Goal: Task Accomplishment & Management: Manage account settings

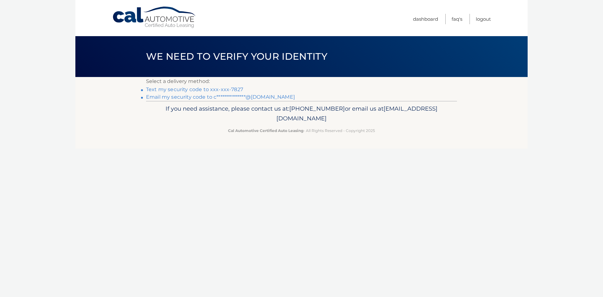
click at [199, 91] on link "Text my security code to xxx-xxx-7827" at bounding box center [194, 89] width 97 height 6
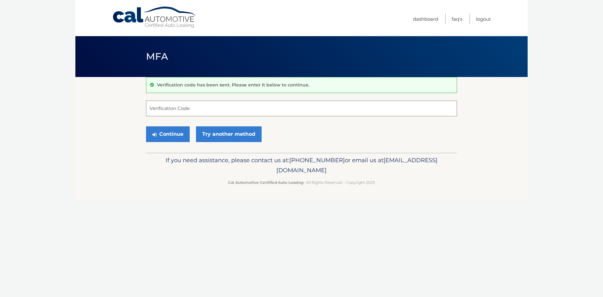
click at [242, 112] on input "Verification Code" at bounding box center [301, 108] width 311 height 16
click at [211, 110] on input "Verification Code" at bounding box center [301, 108] width 311 height 16
type input "714095"
click at [170, 134] on button "Continue" at bounding box center [168, 134] width 44 height 16
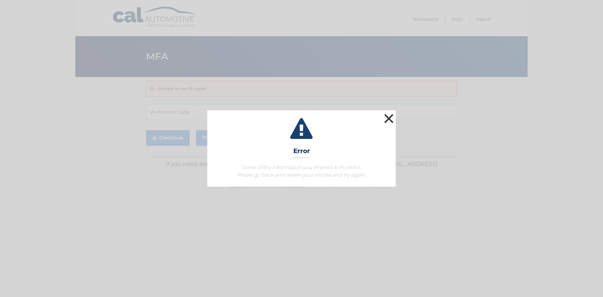
click at [386, 119] on button "×" at bounding box center [388, 118] width 13 height 13
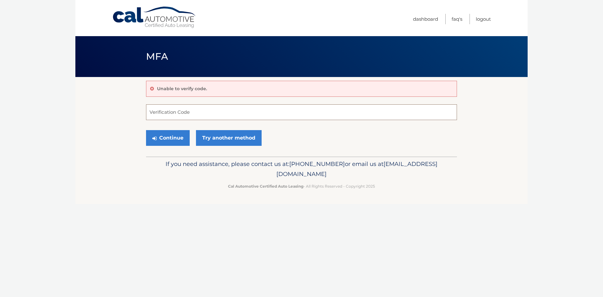
drag, startPoint x: 228, startPoint y: 120, endPoint x: 229, endPoint y: 115, distance: 5.2
click at [228, 119] on input "Verification Code" at bounding box center [301, 112] width 311 height 16
type input "713754"
click at [175, 145] on button "Continue" at bounding box center [168, 138] width 44 height 16
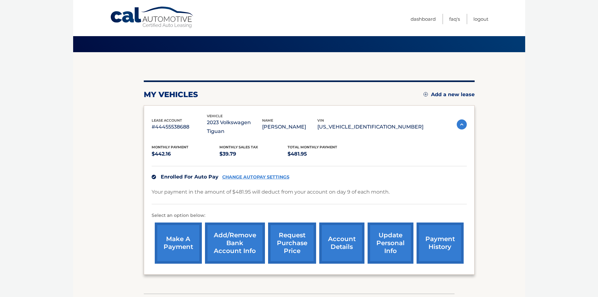
scroll to position [60, 0]
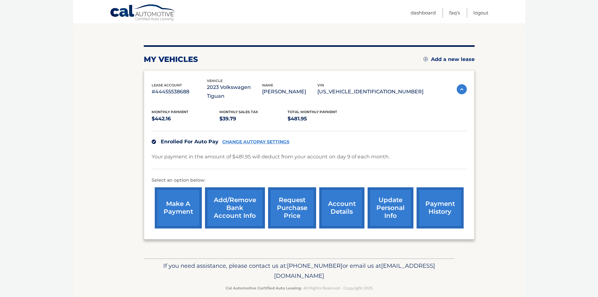
click at [347, 200] on link "account details" at bounding box center [341, 207] width 45 height 41
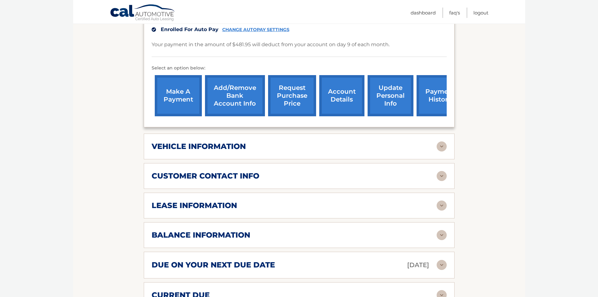
scroll to position [220, 0]
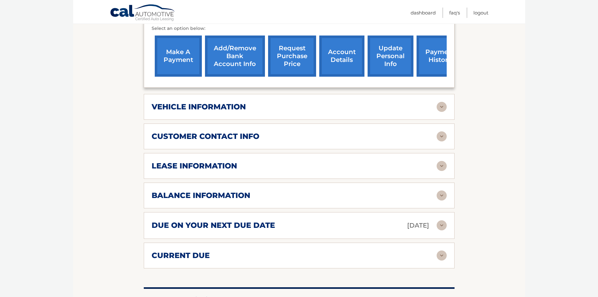
click at [332, 203] on div "balance information Payments Received 34 Payments Remaining 5 Next Payment will…" at bounding box center [299, 195] width 311 height 26
click at [441, 195] on img at bounding box center [442, 195] width 10 height 10
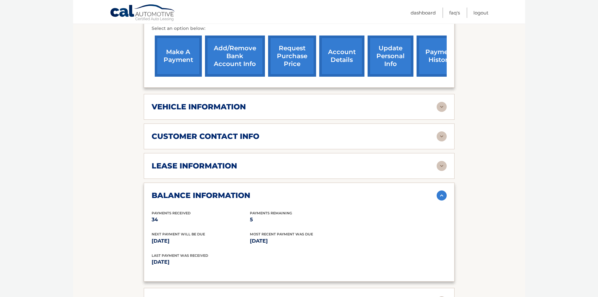
click at [442, 198] on img at bounding box center [442, 195] width 10 height 10
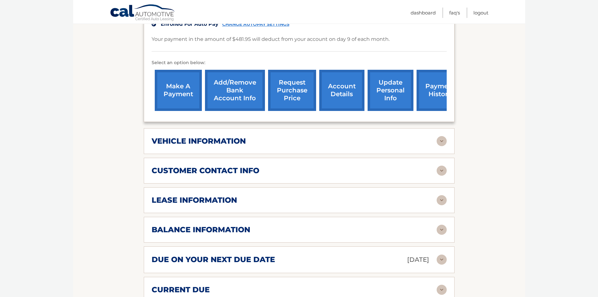
scroll to position [60, 0]
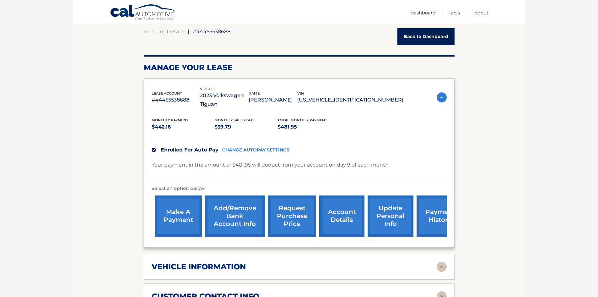
click at [299, 222] on link "request purchase price" at bounding box center [292, 215] width 48 height 41
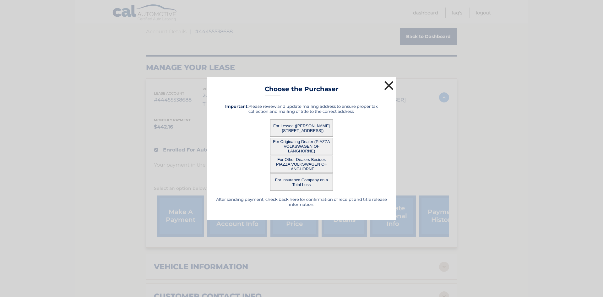
click at [389, 89] on button "×" at bounding box center [388, 85] width 13 height 13
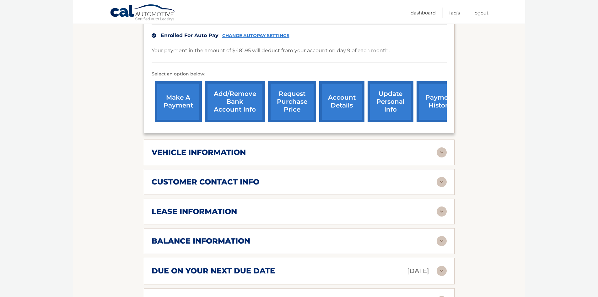
scroll to position [188, 0]
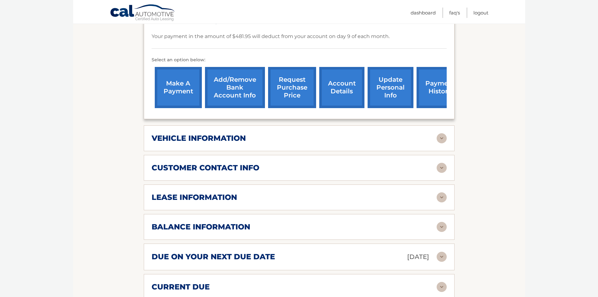
click at [245, 197] on div "lease information" at bounding box center [294, 196] width 285 height 9
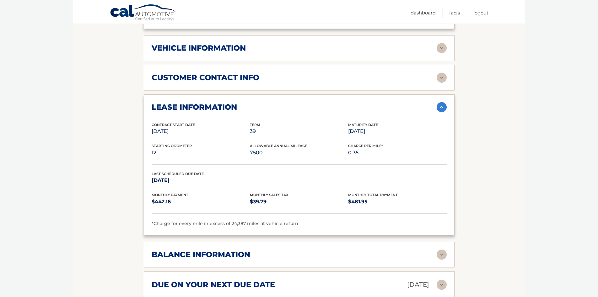
scroll to position [283, 0]
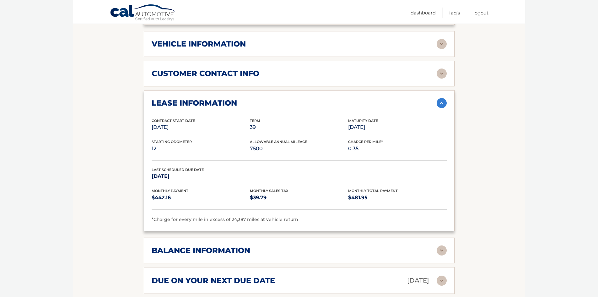
click at [436, 101] on div "lease information" at bounding box center [294, 102] width 285 height 9
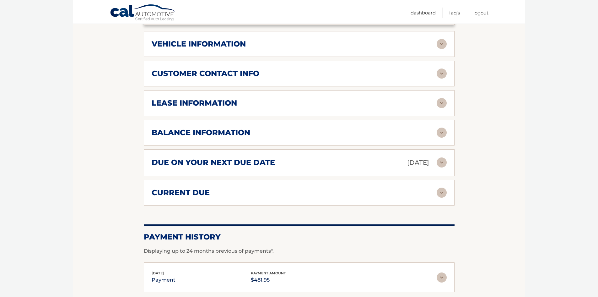
click at [445, 135] on img at bounding box center [442, 132] width 10 height 10
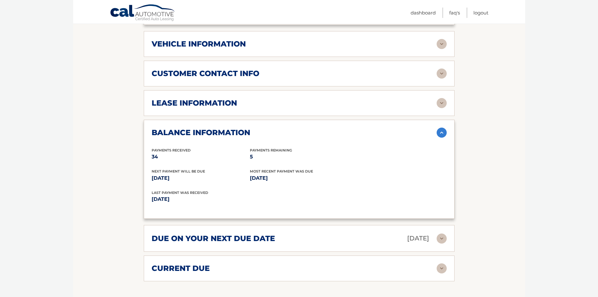
click at [441, 136] on img at bounding box center [442, 132] width 10 height 10
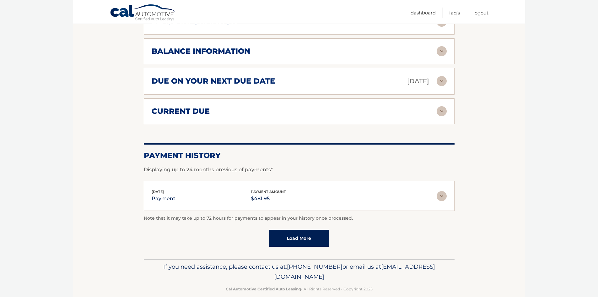
scroll to position [374, 0]
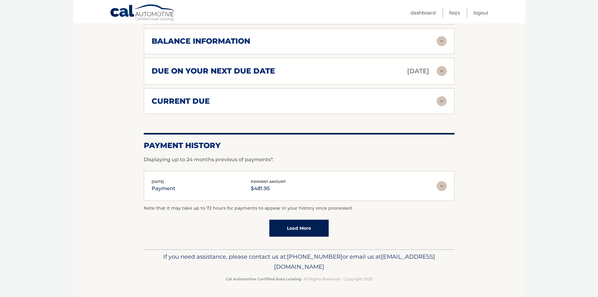
click at [305, 228] on link "Load More" at bounding box center [298, 227] width 59 height 17
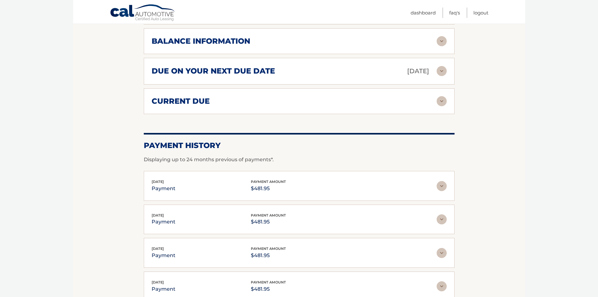
scroll to position [186, 0]
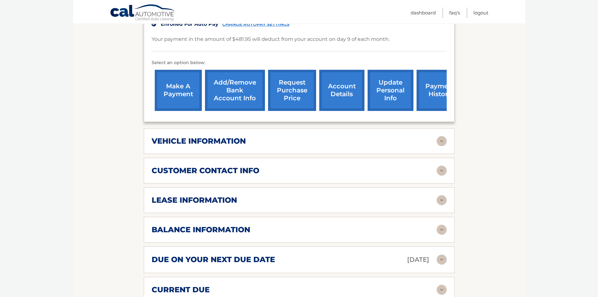
click at [344, 95] on link "account details" at bounding box center [341, 90] width 45 height 41
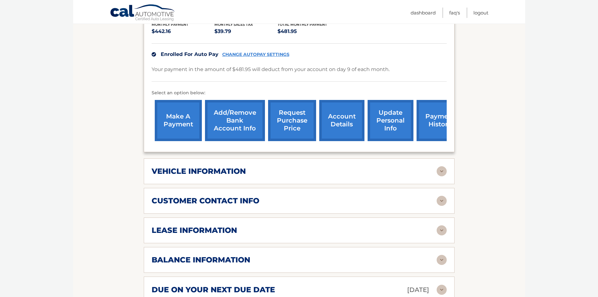
scroll to position [251, 0]
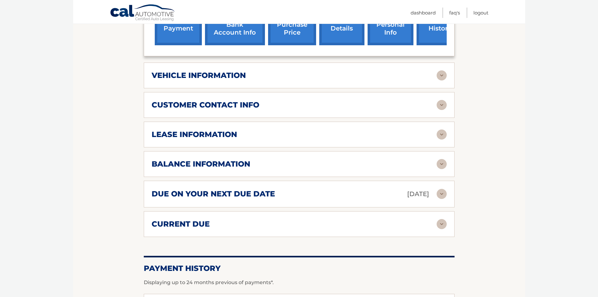
click at [296, 76] on div "vehicle information" at bounding box center [294, 75] width 285 height 9
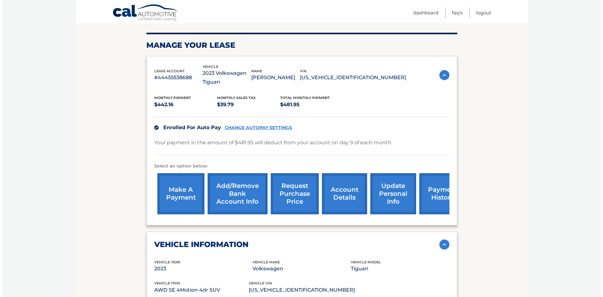
scroll to position [63, 0]
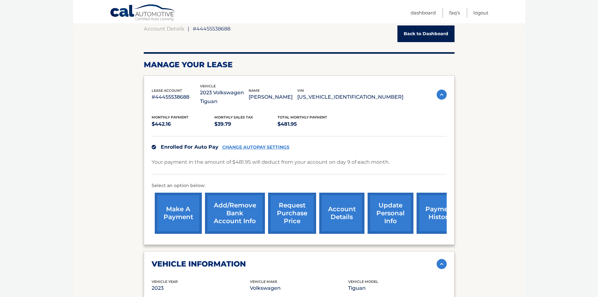
click at [292, 222] on link "request purchase price" at bounding box center [292, 212] width 48 height 41
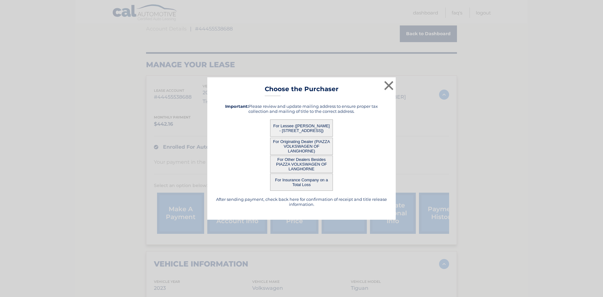
click at [307, 121] on button "For Lessee ([PERSON_NAME] - [STREET_ADDRESS])" at bounding box center [301, 127] width 63 height 17
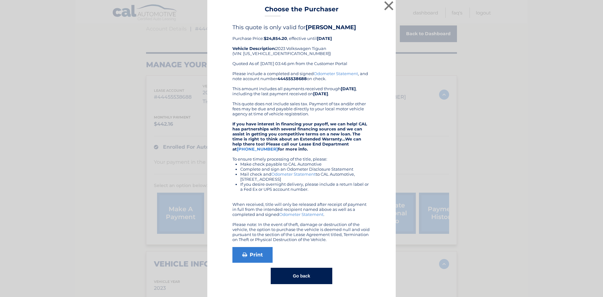
scroll to position [9, 0]
click at [300, 274] on button "Go back" at bounding box center [301, 275] width 61 height 16
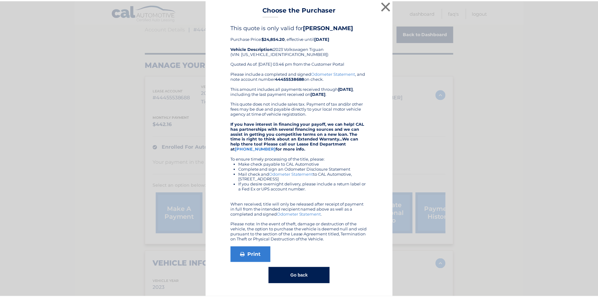
scroll to position [0, 0]
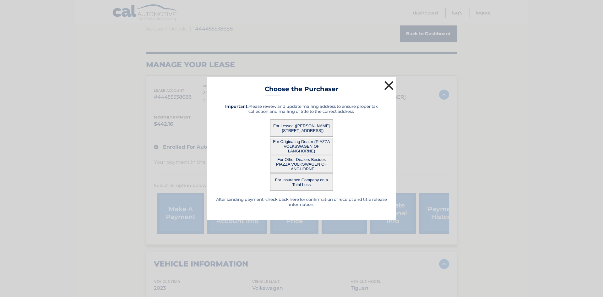
click at [387, 82] on button "×" at bounding box center [388, 85] width 13 height 13
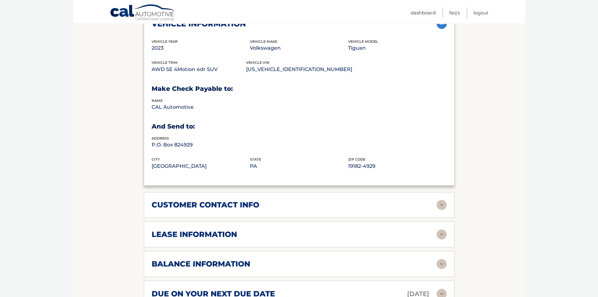
scroll to position [314, 0]
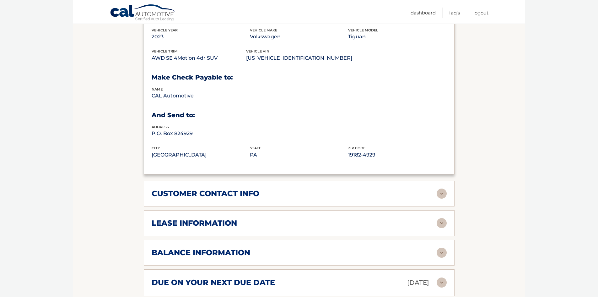
click at [234, 221] on h2 "lease information" at bounding box center [194, 222] width 85 height 9
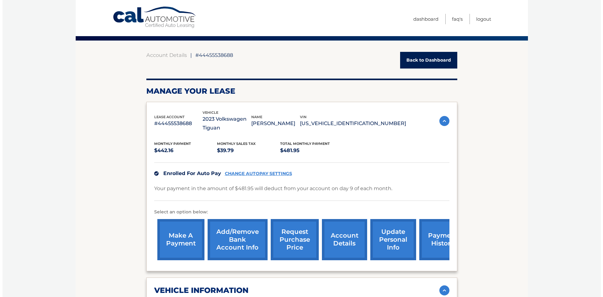
scroll to position [94, 0]
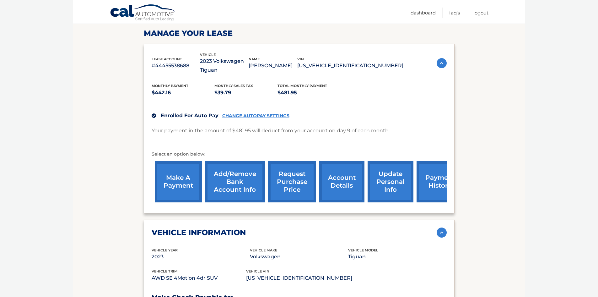
click at [294, 177] on link "request purchase price" at bounding box center [292, 181] width 48 height 41
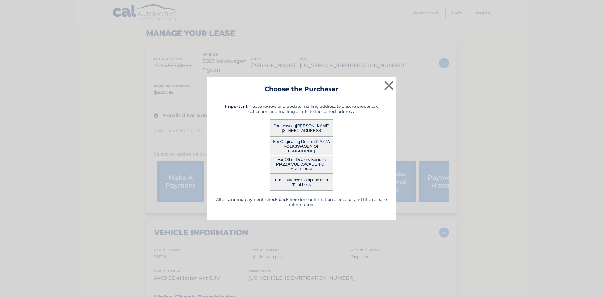
click at [317, 128] on button "For Lessee ([PERSON_NAME] - [STREET_ADDRESS])" at bounding box center [301, 127] width 63 height 17
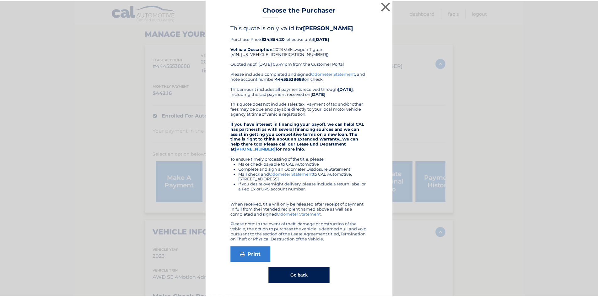
scroll to position [0, 0]
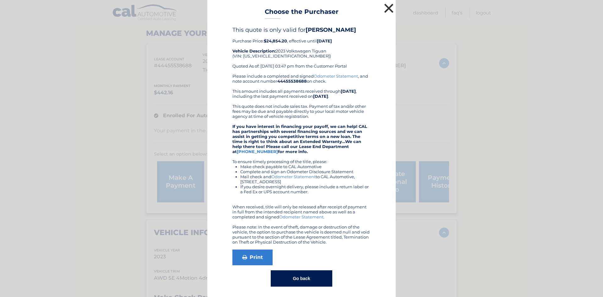
click at [382, 9] on button "×" at bounding box center [388, 8] width 13 height 13
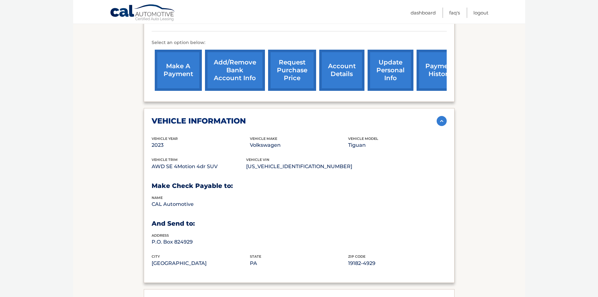
scroll to position [220, 0]
